Goal: Check status: Check status

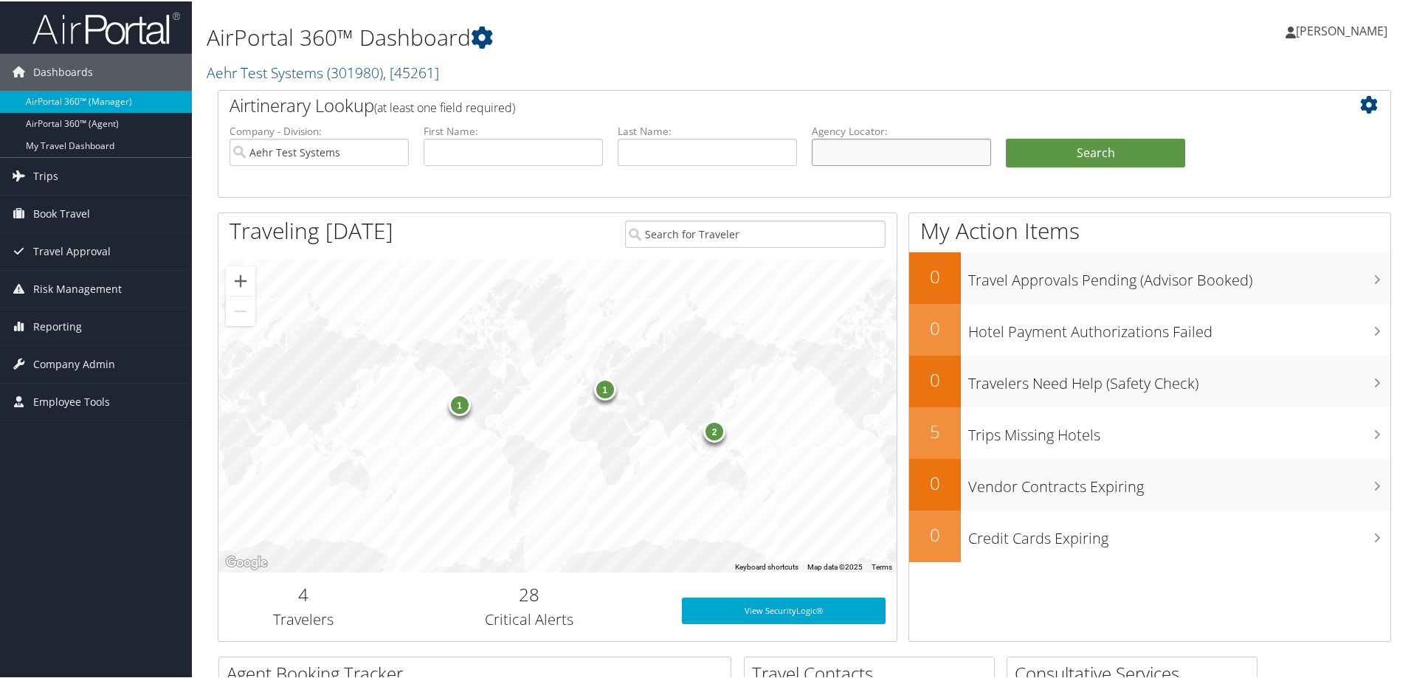
click at [859, 159] on input "text" at bounding box center [901, 150] width 179 height 27
paste input "D9L986"
type input "D9L986"
click at [396, 152] on input "Aehr Test Systems" at bounding box center [319, 150] width 179 height 27
click at [1146, 157] on button "Search" at bounding box center [1095, 152] width 179 height 30
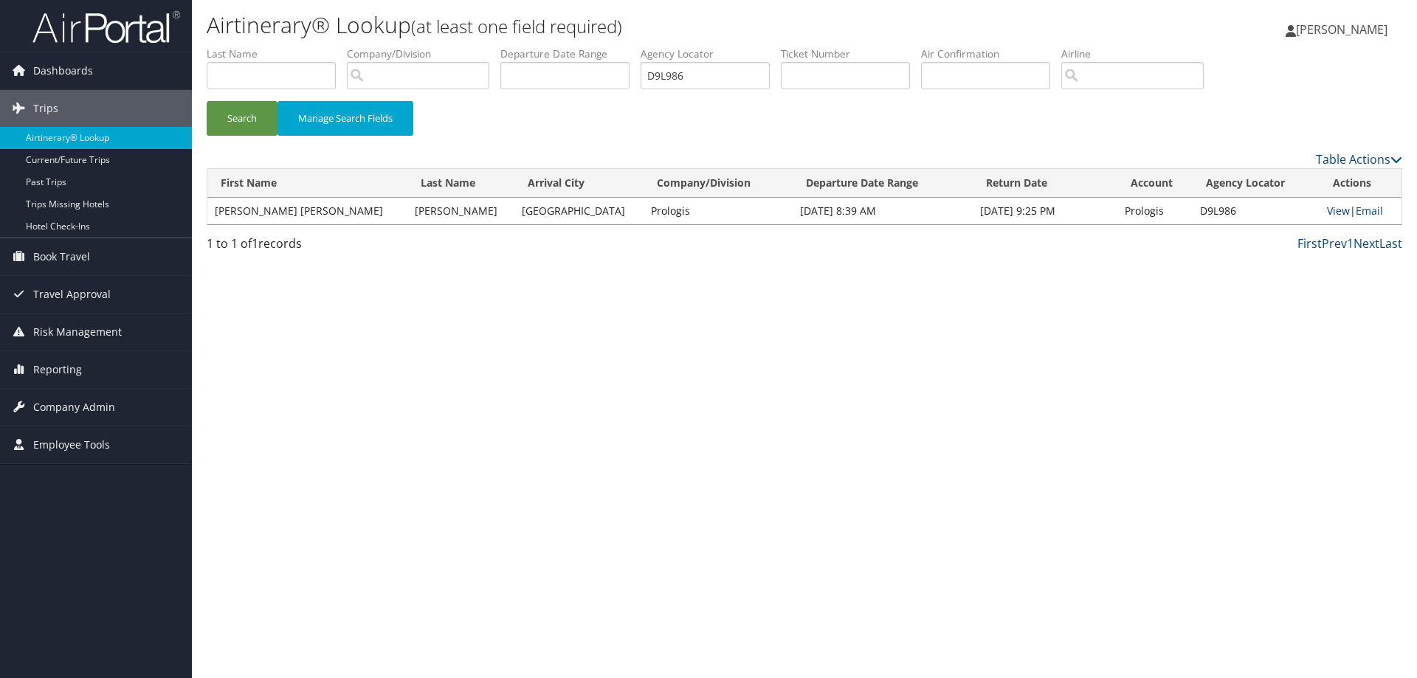
click at [1328, 211] on link "View" at bounding box center [1338, 211] width 23 height 14
